Goal: Find specific page/section: Find specific page/section

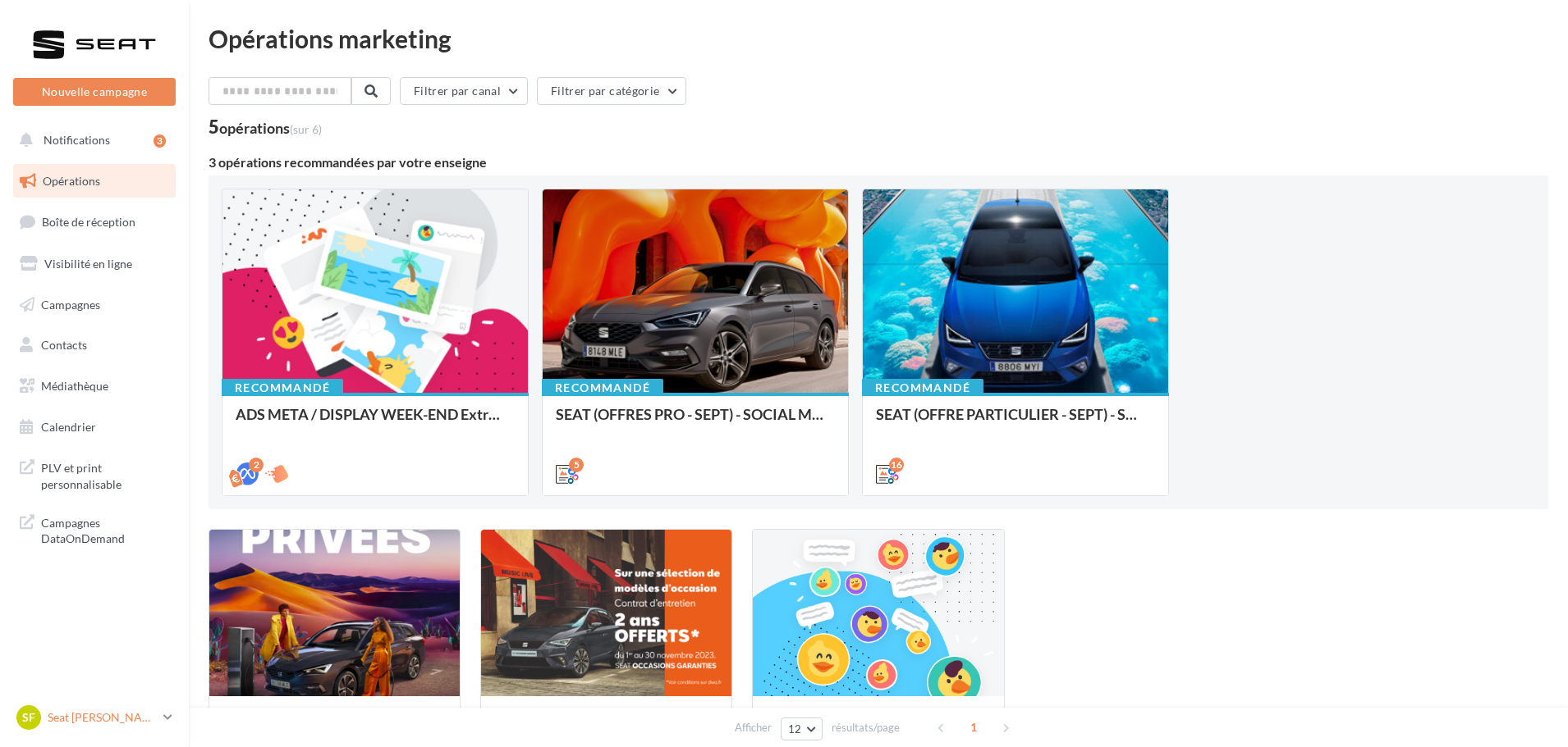
click at [101, 721] on p "Seat [PERSON_NAME]" at bounding box center [102, 718] width 109 height 16
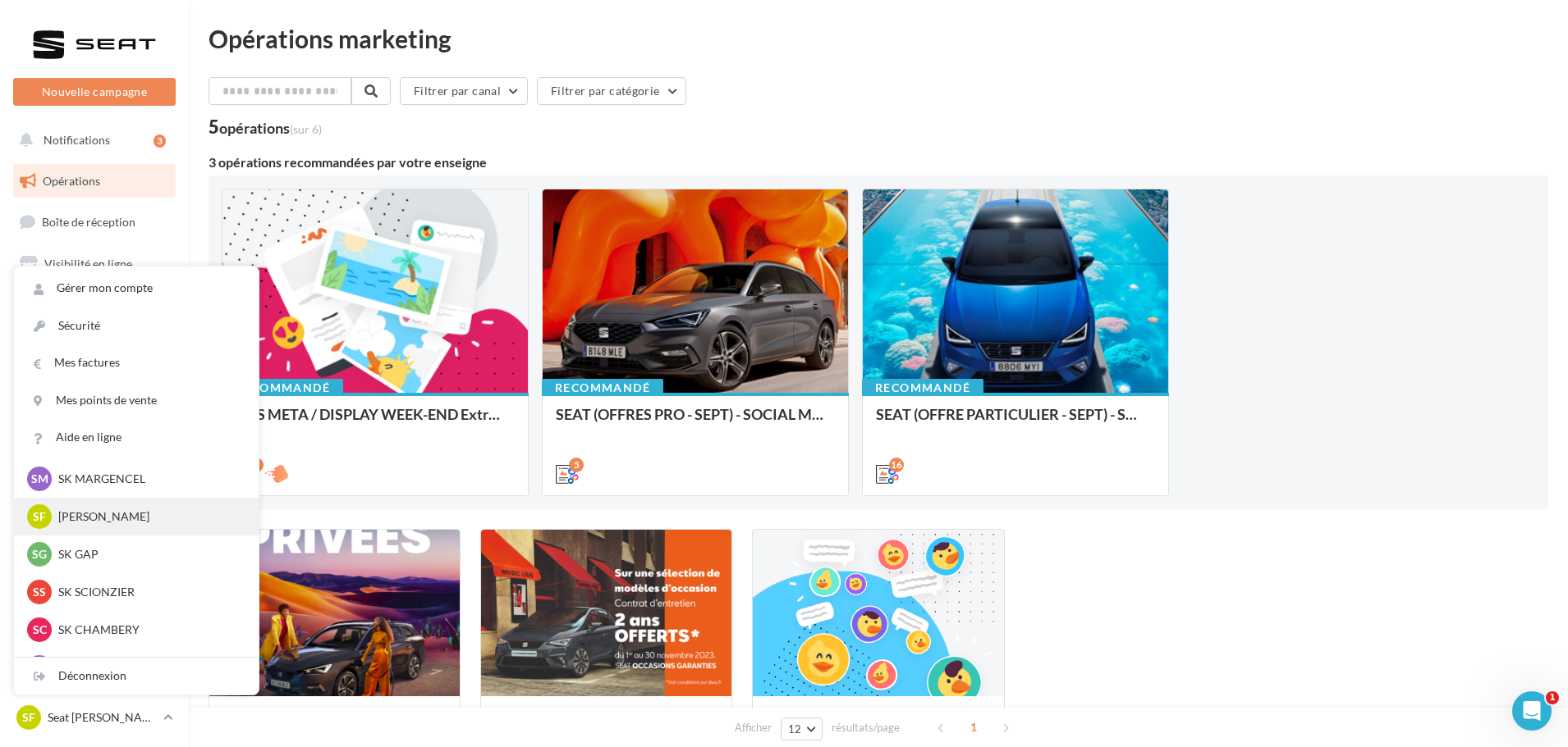
scroll to position [642, 0]
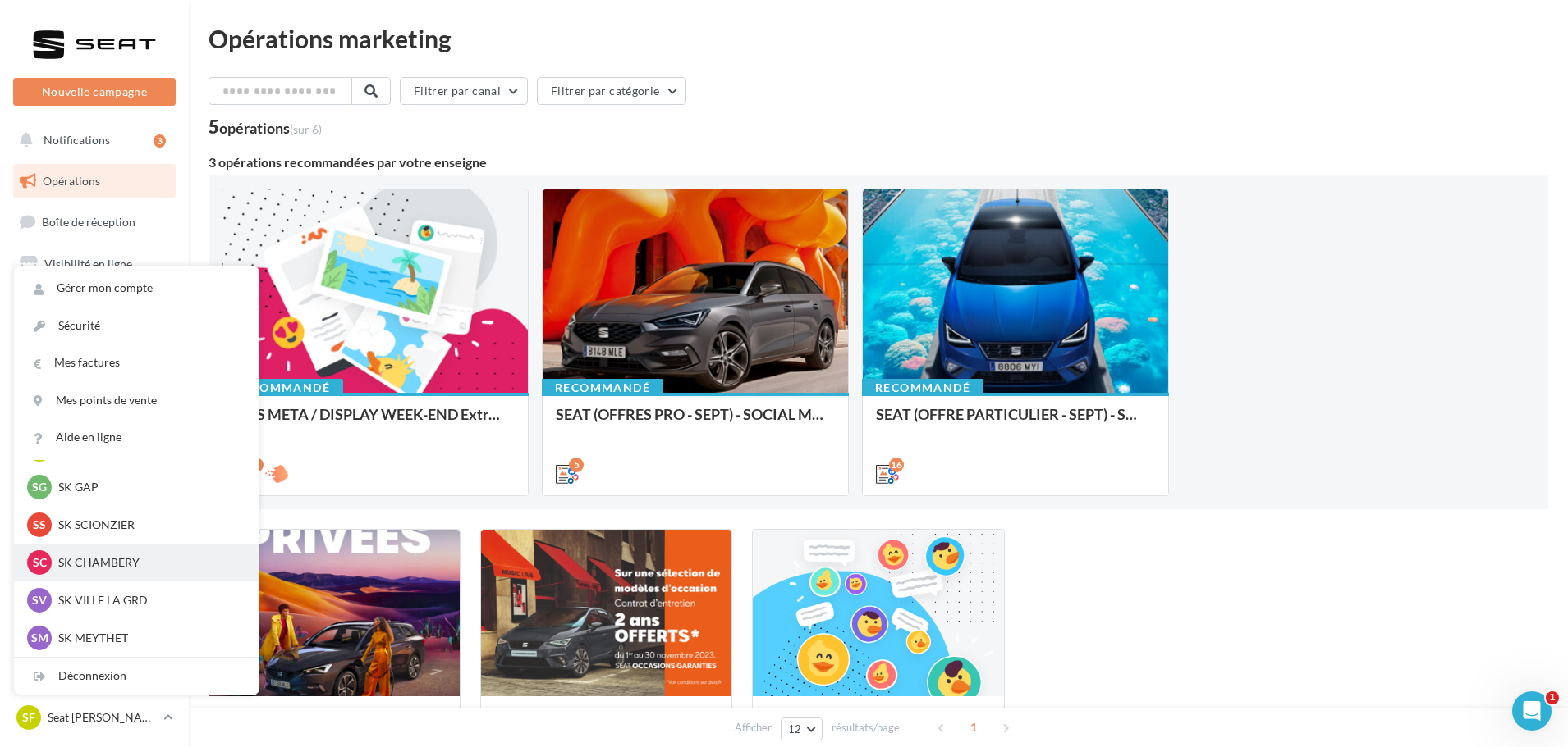
click at [97, 565] on p "SK CHAMBERY" at bounding box center [148, 562] width 180 height 16
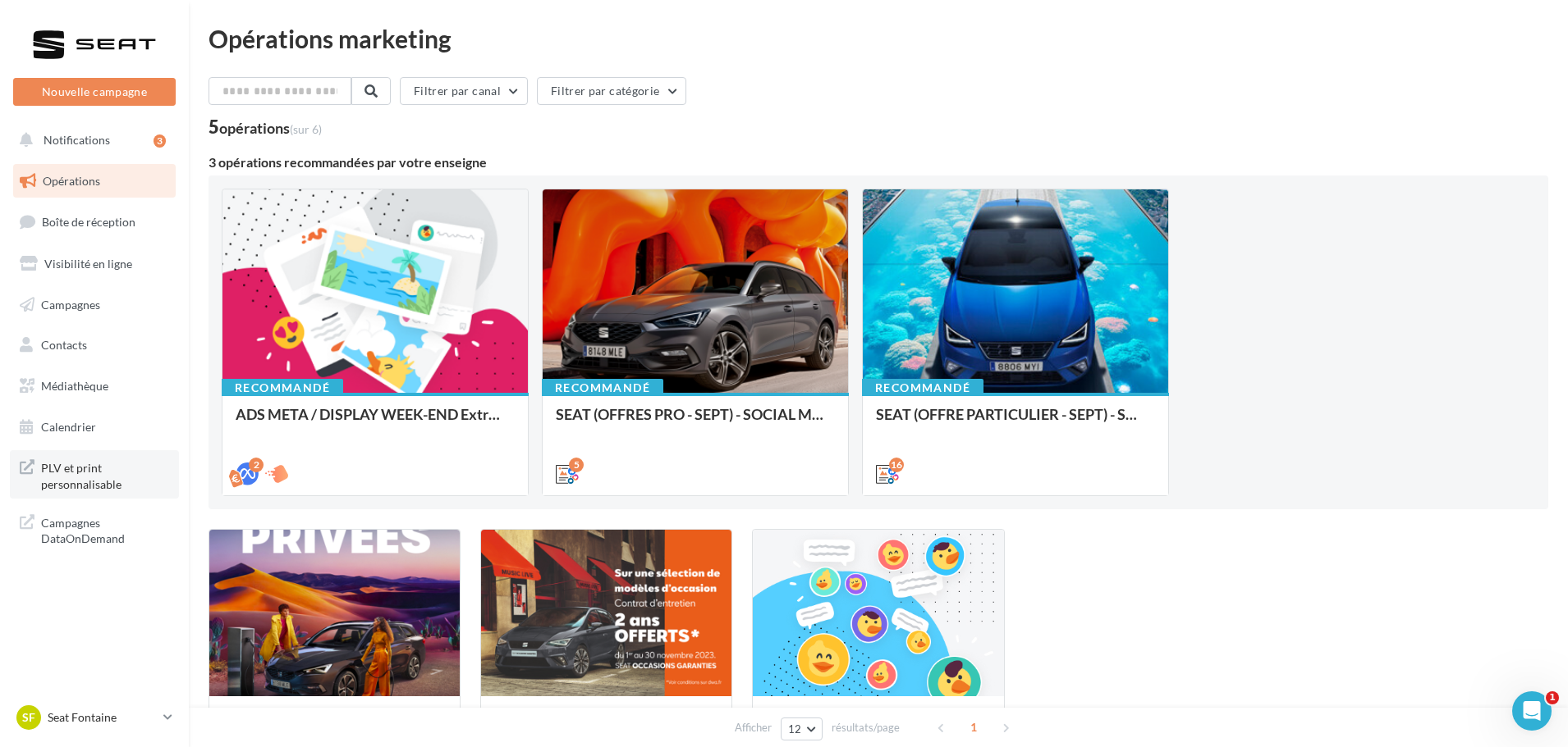
click at [82, 482] on span "PLV et print personnalisable" at bounding box center [105, 474] width 128 height 35
